Goal: Task Accomplishment & Management: Manage account settings

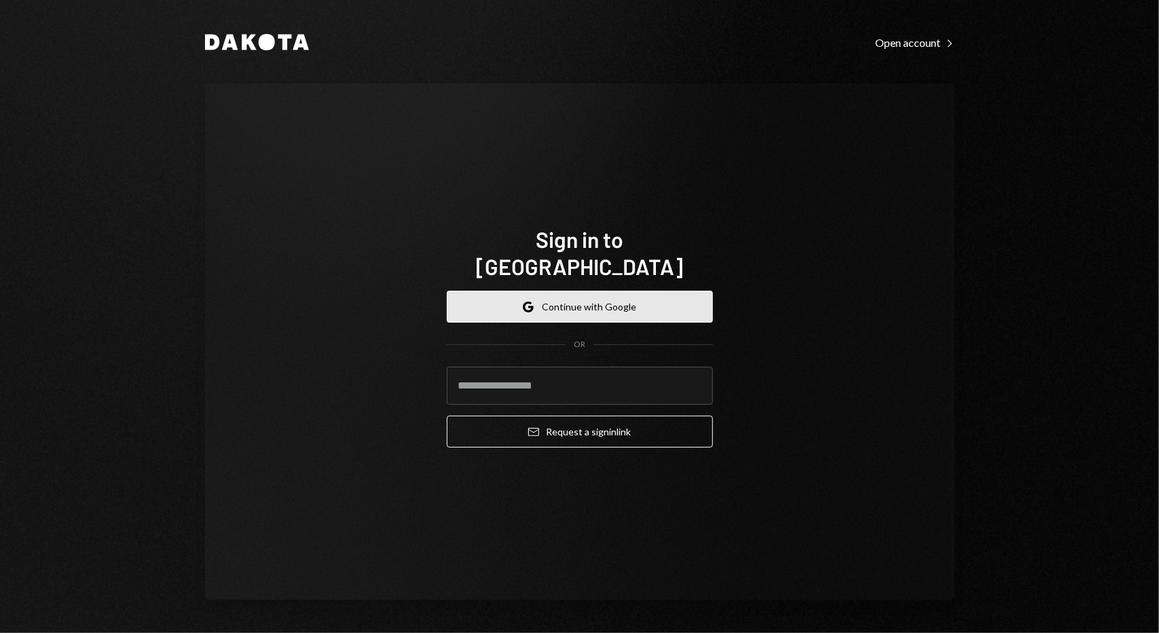
click at [536, 291] on button "Google Continue with Google" at bounding box center [580, 307] width 266 height 32
click at [521, 293] on button "Google Continue with Google" at bounding box center [580, 307] width 266 height 32
